Goal: Find specific page/section: Find specific page/section

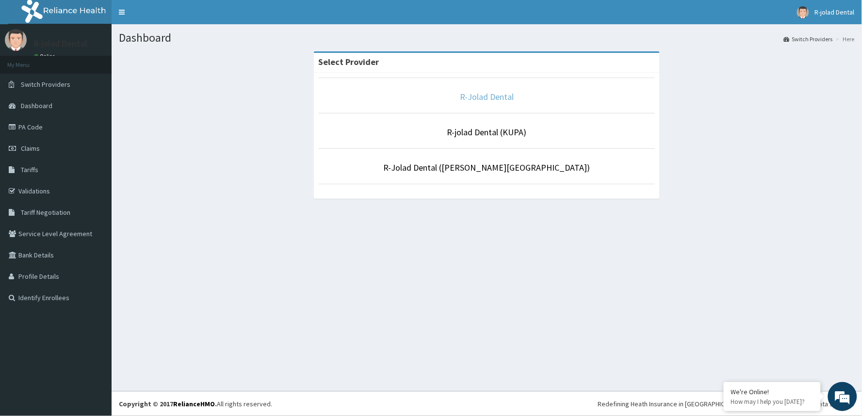
click at [492, 97] on link "R-Jolad Dental" at bounding box center [487, 96] width 54 height 11
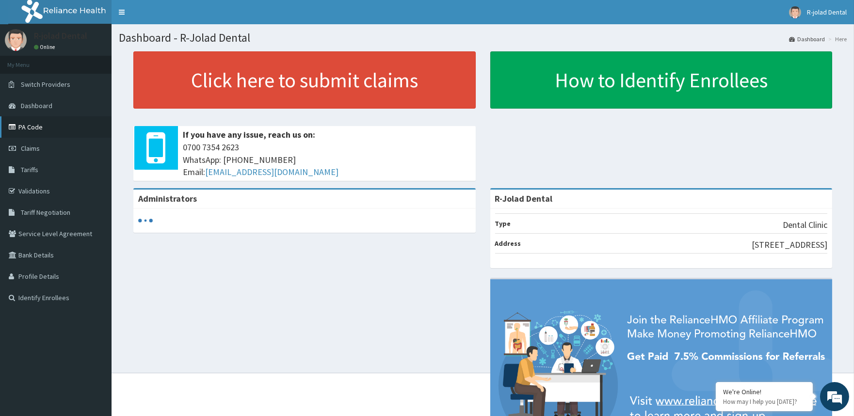
click at [29, 127] on link "PA Code" at bounding box center [56, 126] width 112 height 21
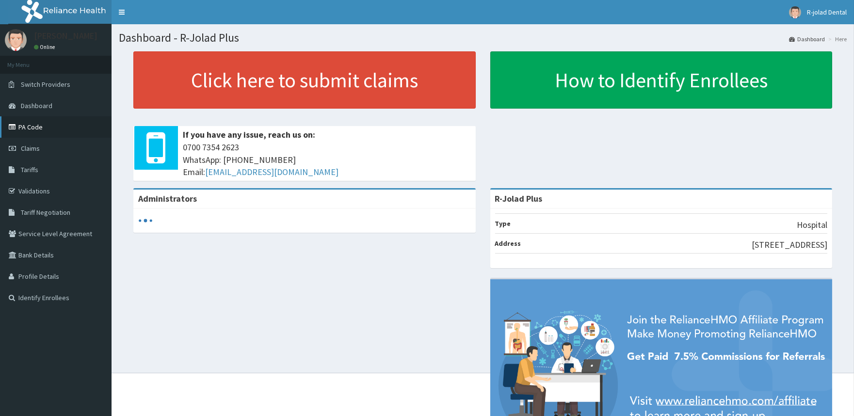
click at [41, 129] on link "PA Code" at bounding box center [56, 126] width 112 height 21
